Goal: Task Accomplishment & Management: Manage account settings

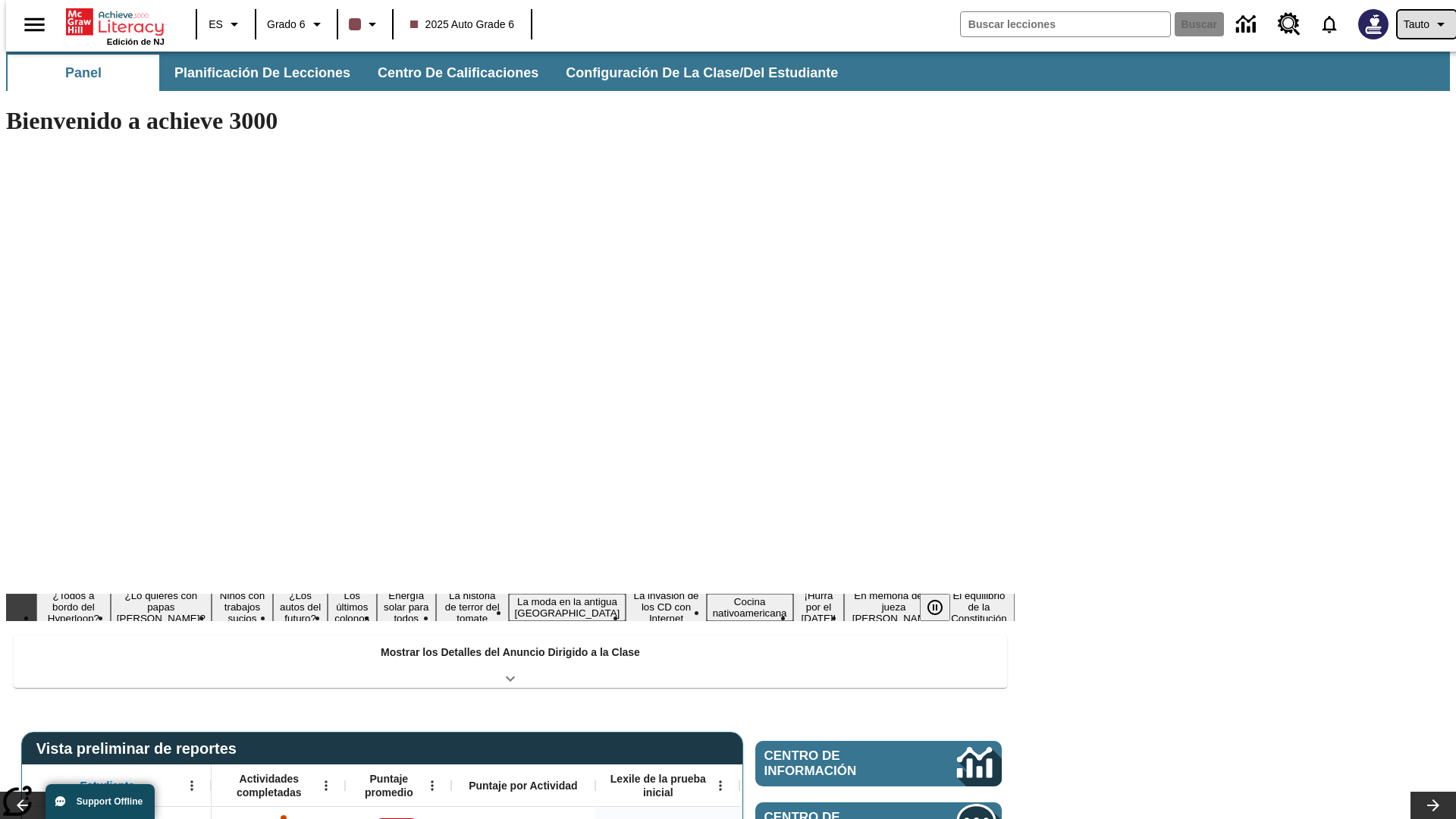
click at [1419, 24] on span "Tauto" at bounding box center [1416, 24] width 25 height 16
